Goal: Information Seeking & Learning: Learn about a topic

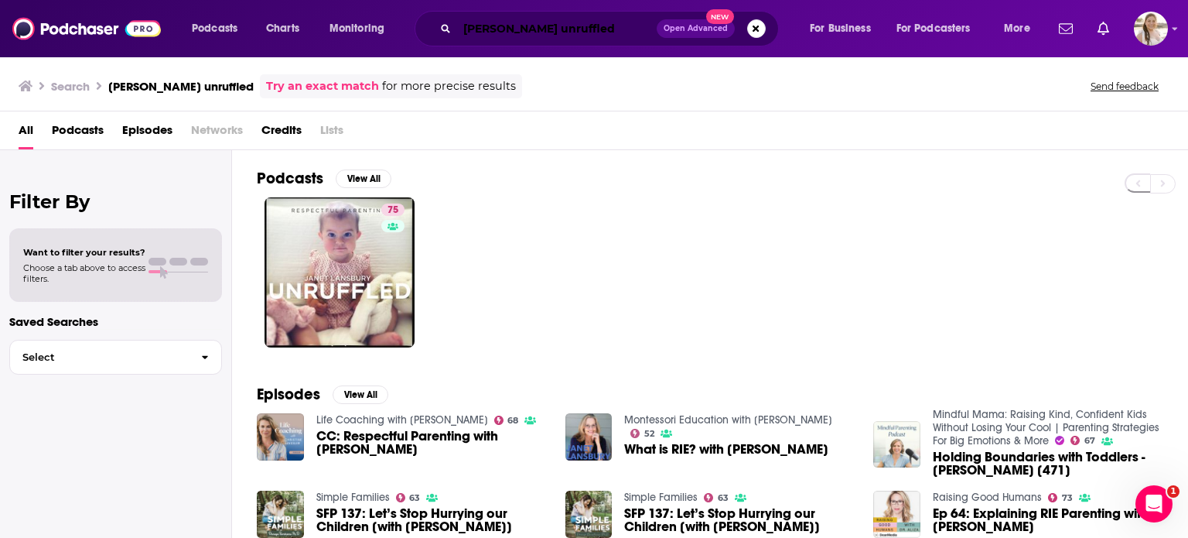
click at [520, 33] on input "[PERSON_NAME] unruffled" at bounding box center [557, 28] width 200 height 25
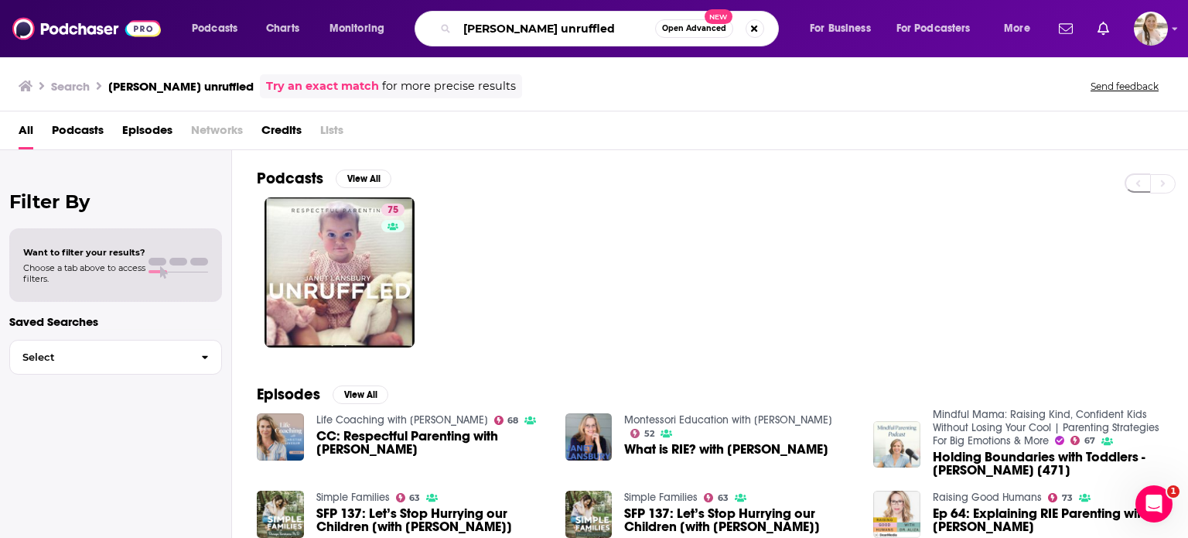
click at [520, 33] on input "[PERSON_NAME] unruffled" at bounding box center [556, 28] width 198 height 25
type input "famous interviews with [PERSON_NAME]"
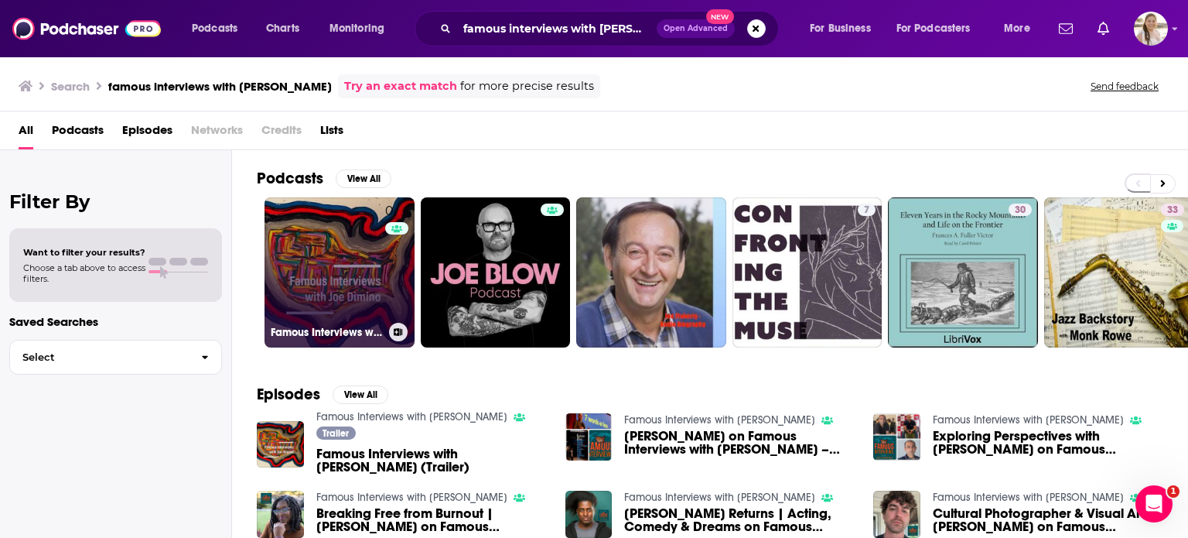
click at [319, 229] on link "0 Famous Interviews with [PERSON_NAME]" at bounding box center [340, 272] width 150 height 150
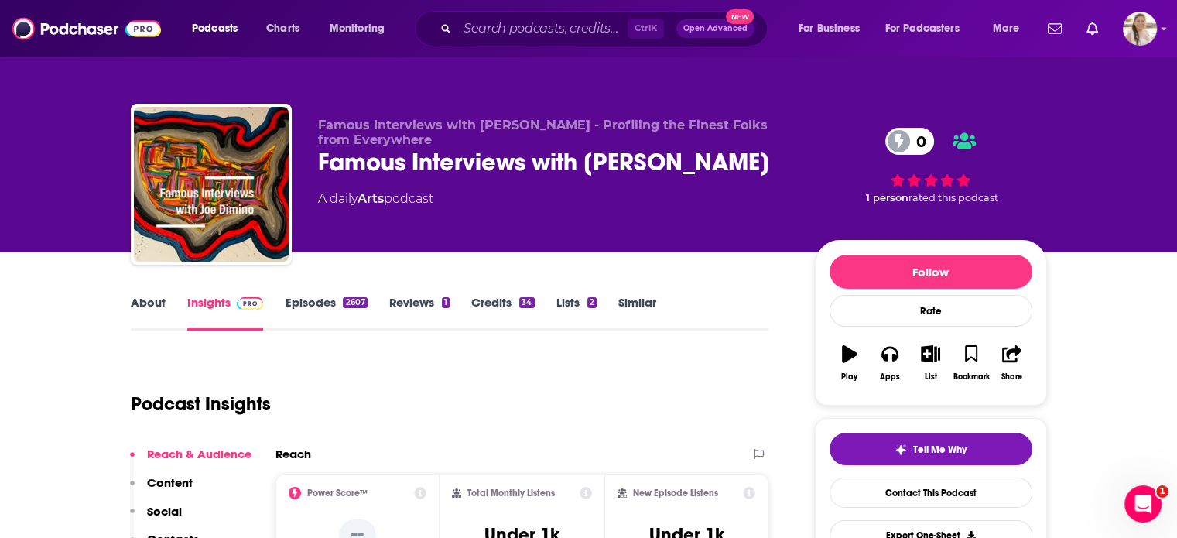
scroll to position [2, 0]
